Goal: Task Accomplishment & Management: Use online tool/utility

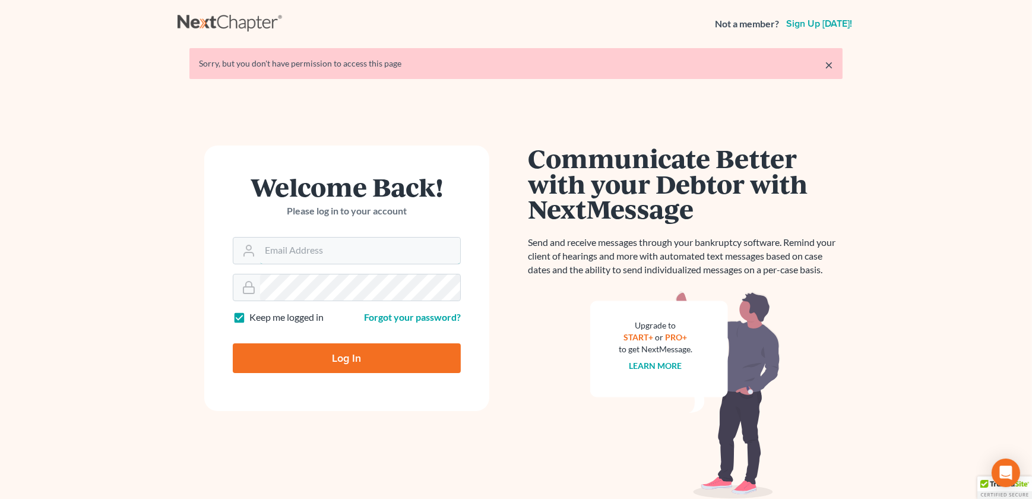
type input "[PERSON_NAME][EMAIL_ADDRESS][DOMAIN_NAME]"
click at [375, 344] on input "Log In" at bounding box center [347, 358] width 228 height 30
type input "Thinking..."
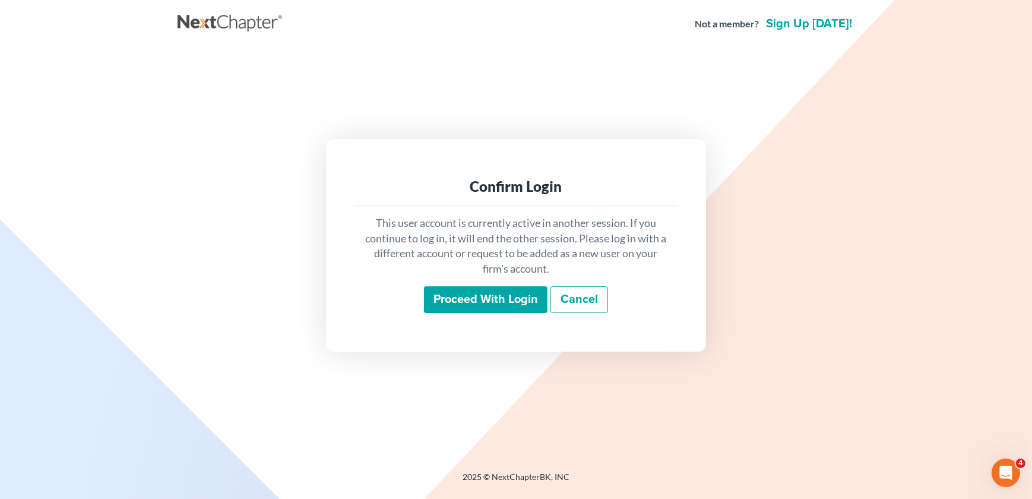
click at [424, 308] on input "Proceed with login" at bounding box center [485, 299] width 123 height 27
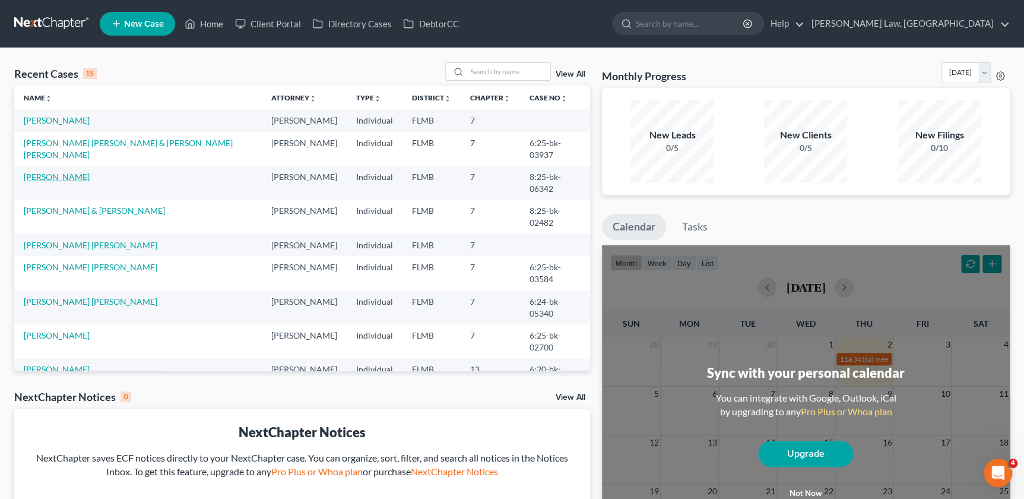
click at [66, 172] on link "[PERSON_NAME]" at bounding box center [57, 177] width 66 height 10
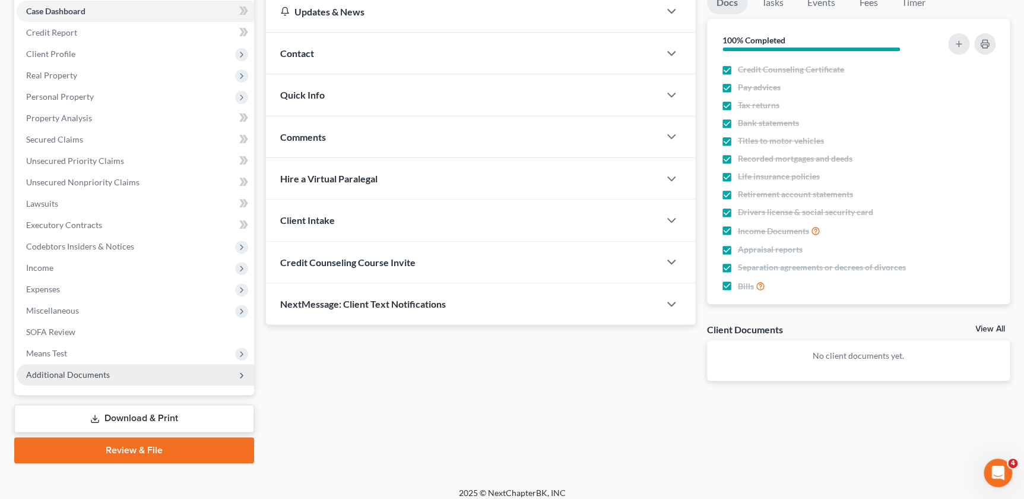
scroll to position [131, 0]
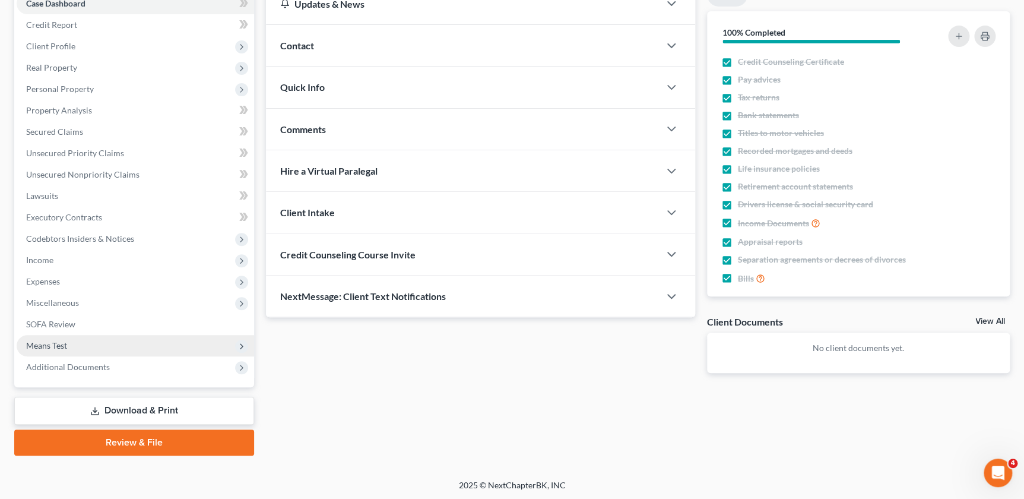
click at [60, 348] on span "Means Test" at bounding box center [46, 345] width 41 height 10
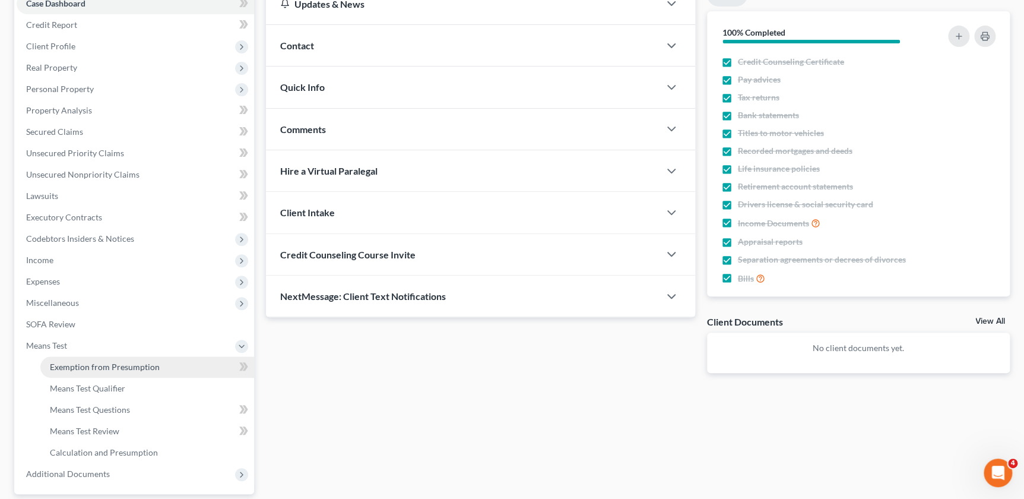
click at [112, 367] on span "Exemption from Presumption" at bounding box center [105, 367] width 110 height 10
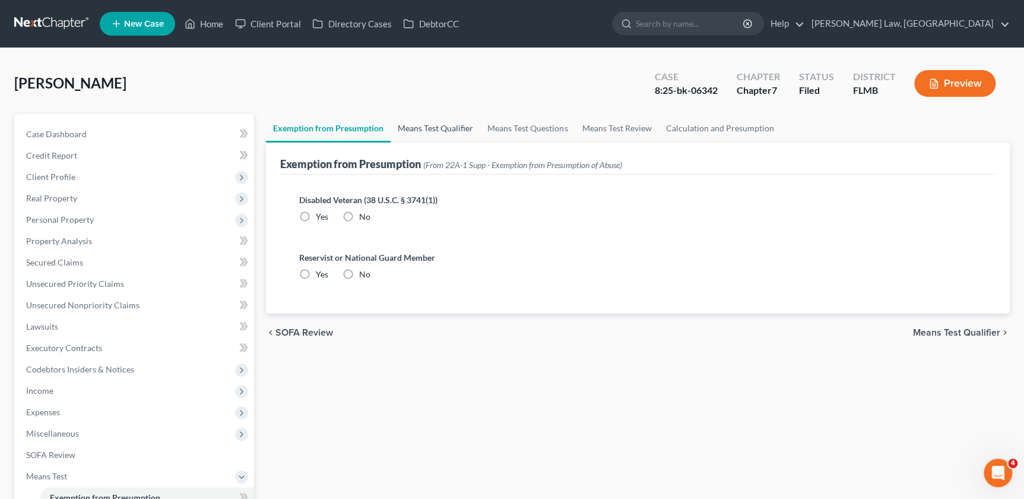
click at [414, 126] on link "Means Test Qualifier" at bounding box center [436, 128] width 90 height 28
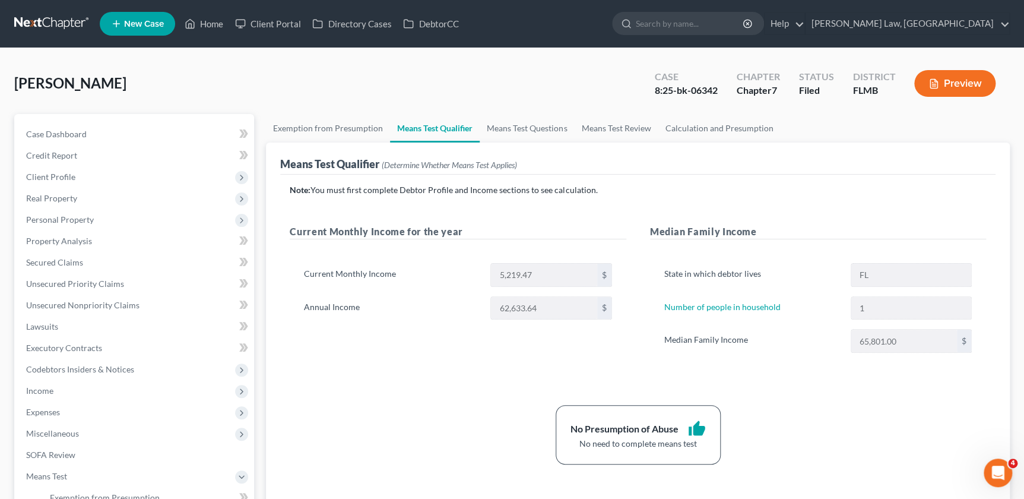
click at [382, 359] on div "Current Monthly Income for the year Current Monthly Income 5,219.47 $ Annual In…" at bounding box center [458, 300] width 360 height 152
click at [75, 199] on span "Real Property" at bounding box center [51, 198] width 51 height 10
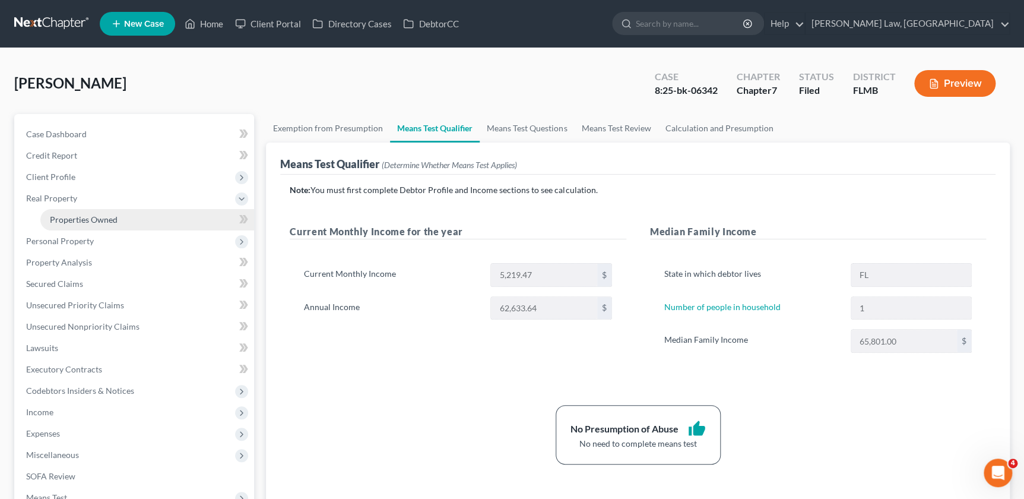
click at [130, 214] on link "Properties Owned" at bounding box center [147, 219] width 214 height 21
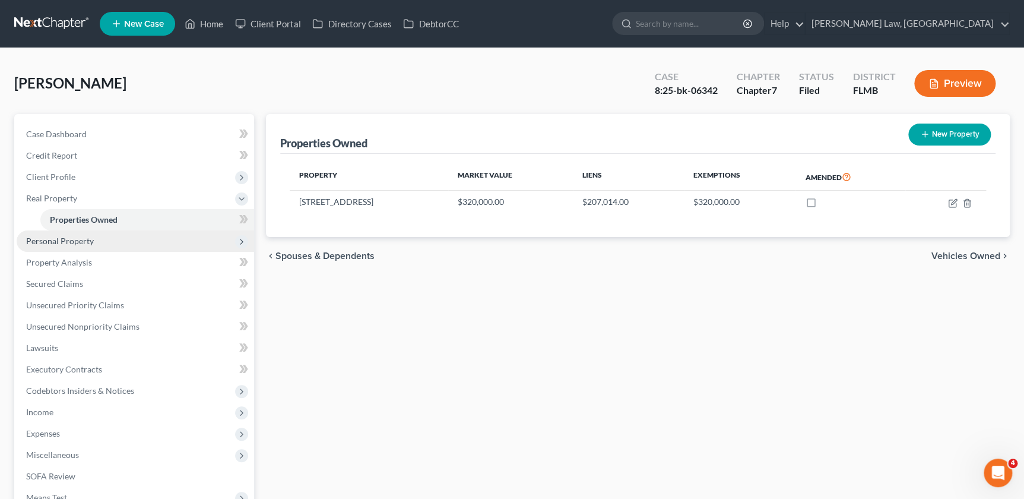
click at [77, 242] on span "Personal Property" at bounding box center [60, 241] width 68 height 10
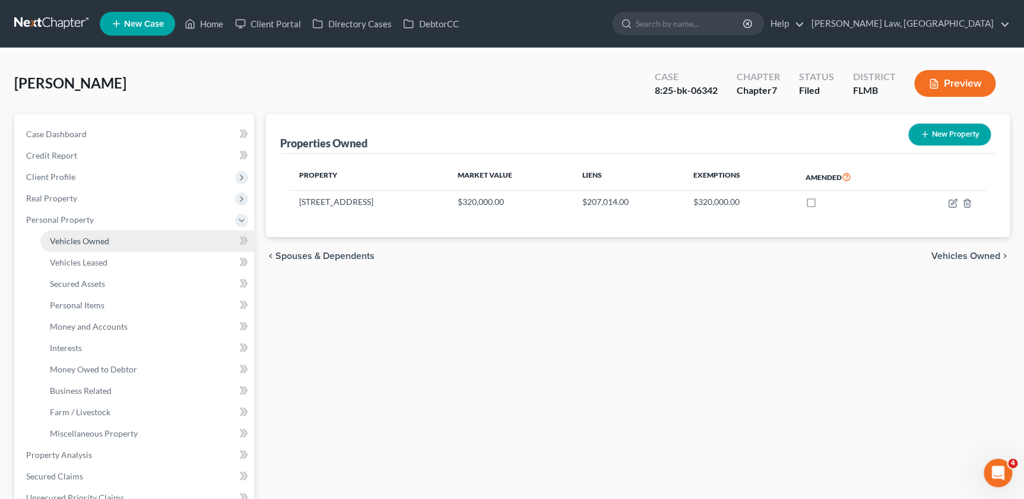
click at [83, 242] on span "Vehicles Owned" at bounding box center [79, 241] width 59 height 10
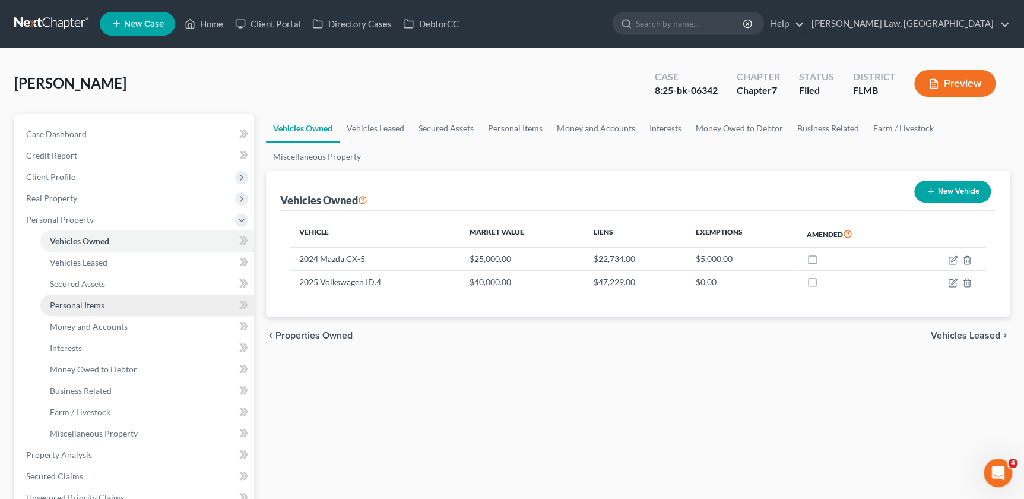
click at [89, 303] on span "Personal Items" at bounding box center [77, 305] width 55 height 10
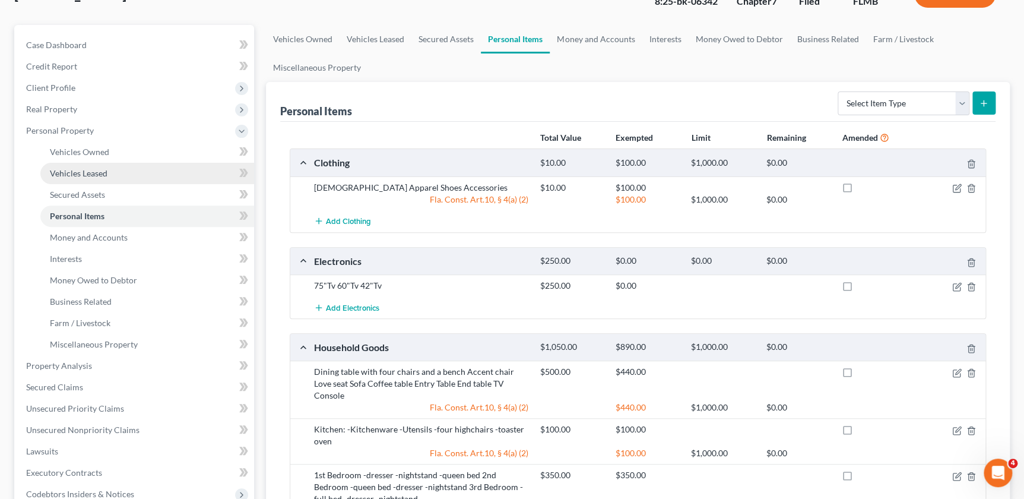
scroll to position [107, 0]
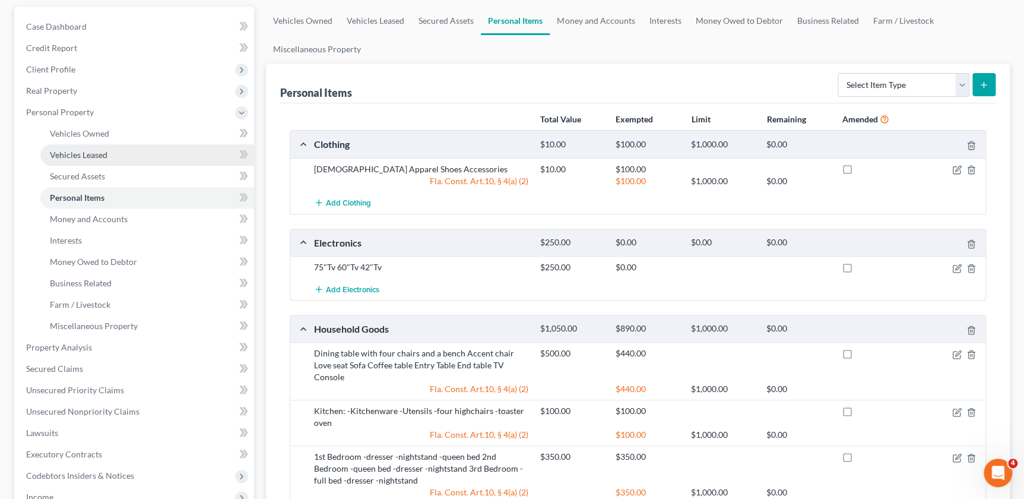
click at [96, 154] on span "Vehicles Leased" at bounding box center [79, 155] width 58 height 10
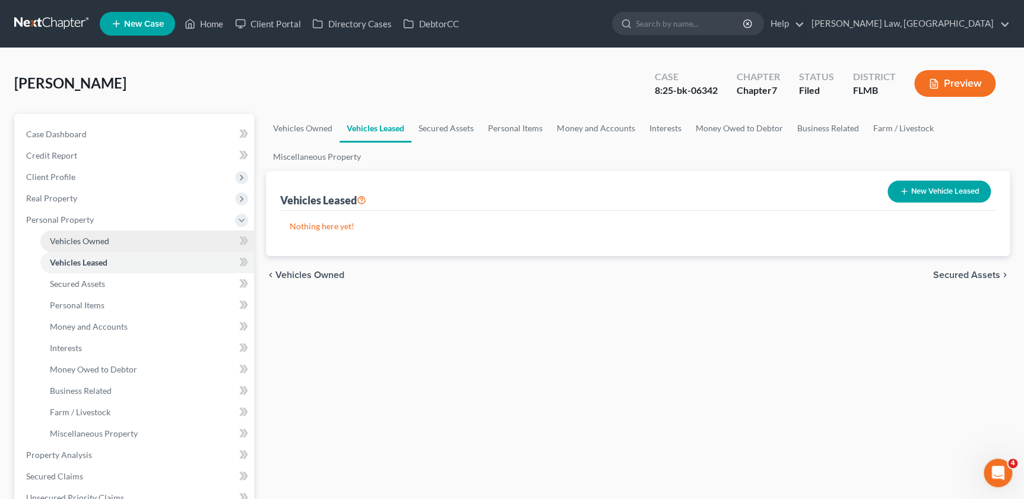
click at [100, 242] on span "Vehicles Owned" at bounding box center [79, 241] width 59 height 10
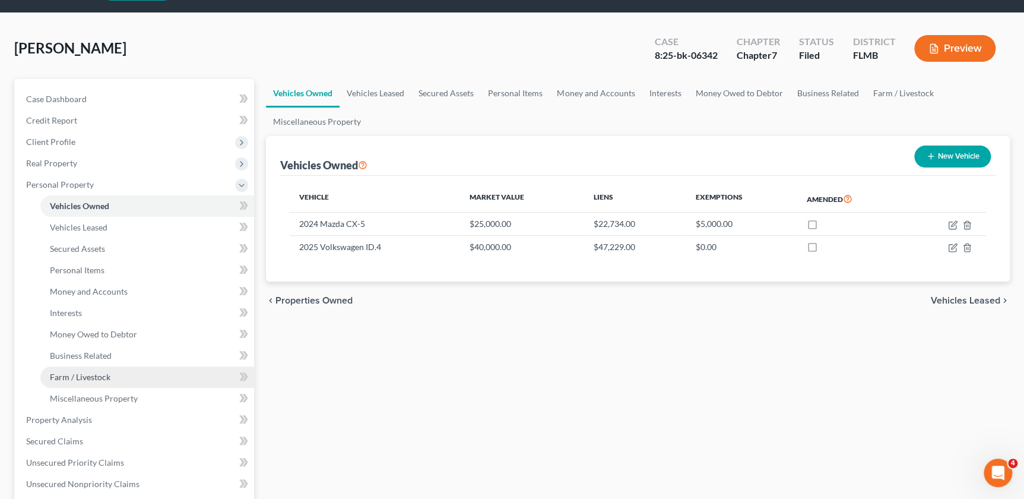
scroll to position [53, 0]
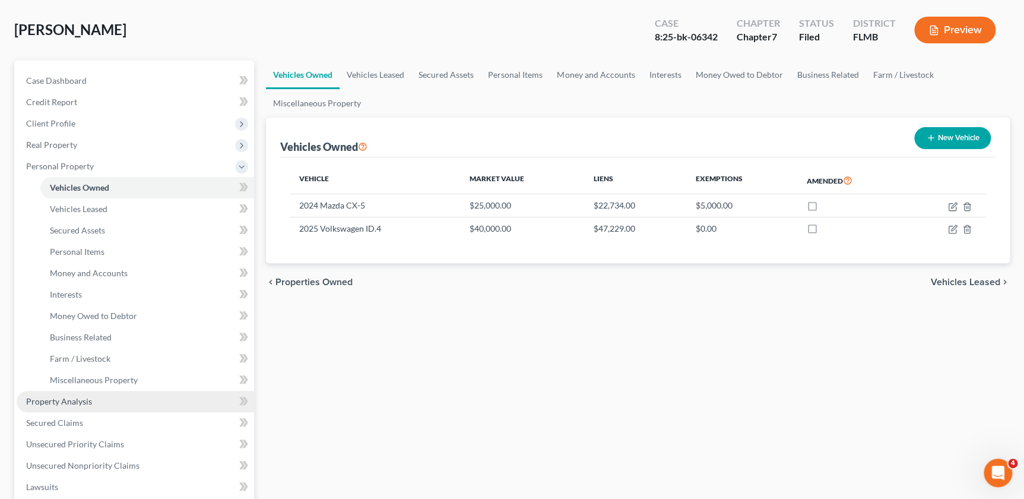
click at [96, 403] on link "Property Analysis" at bounding box center [135, 401] width 237 height 21
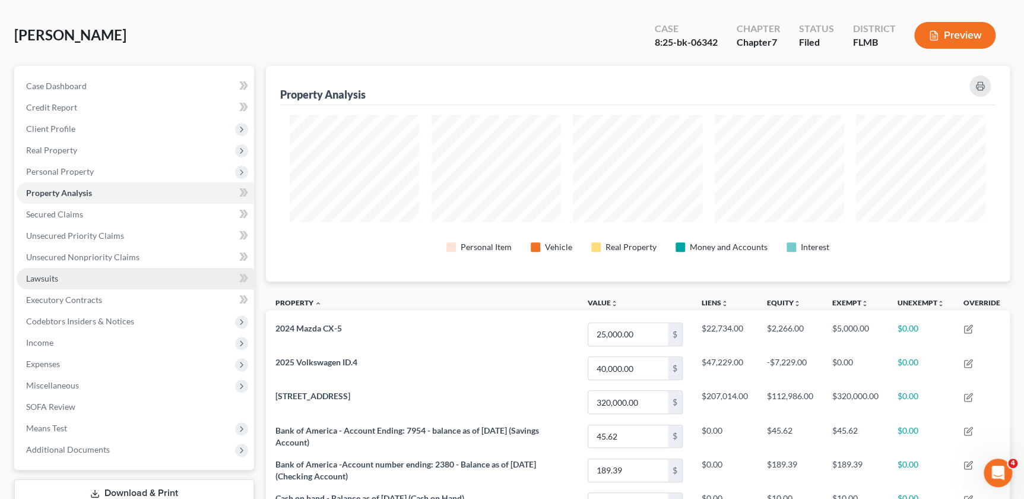
scroll to position [37, 0]
